Goal: Information Seeking & Learning: Learn about a topic

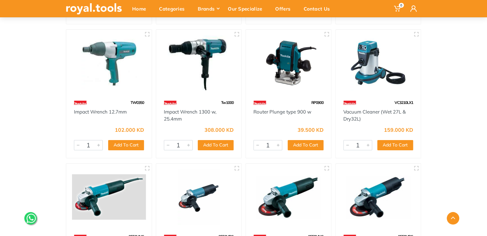
scroll to position [2303, 0]
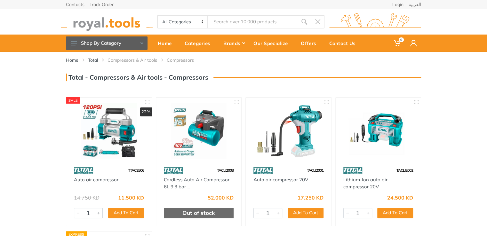
scroll to position [64, 0]
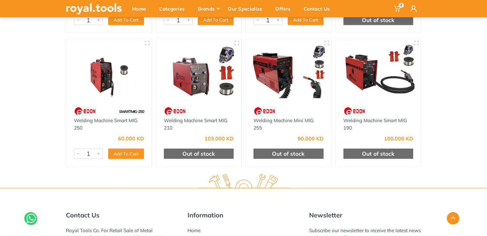
scroll to position [608, 0]
